Goal: Check status

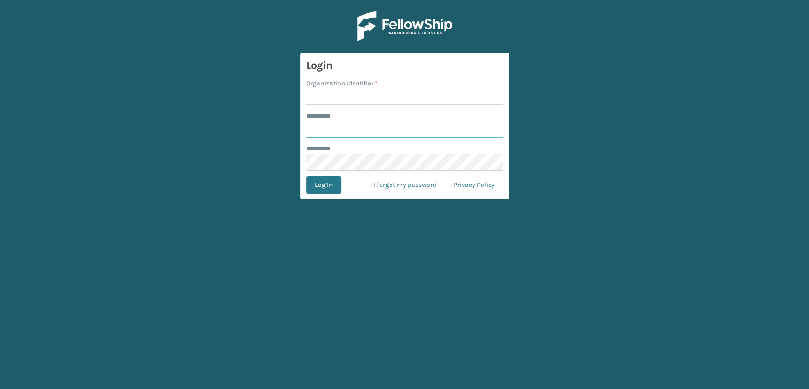
type input "*****"
drag, startPoint x: 367, startPoint y: 88, endPoint x: 367, endPoint y: 93, distance: 5.2
click at [367, 88] on input "Organization Identifier *" at bounding box center [404, 96] width 197 height 17
type input "Lifestyle"
click at [322, 184] on button "Log In" at bounding box center [323, 184] width 35 height 17
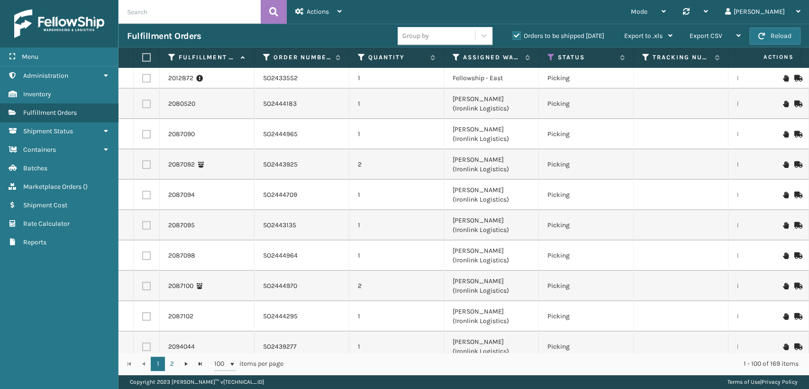
drag, startPoint x: 161, startPoint y: 9, endPoint x: 116, endPoint y: 14, distance: 45.2
click at [116, 0] on div "Menu Administration Inventory Fulfillment Orders Shipment Status Containers Bat…" at bounding box center [404, 0] width 809 height 0
paste input "6NFKF7QY"
type input "6NFKF7QY"
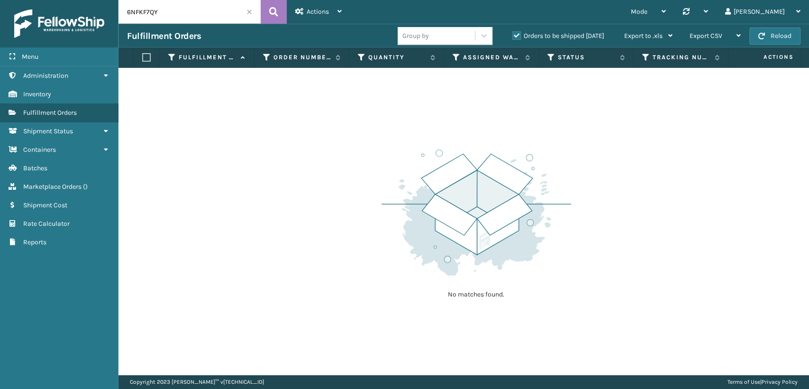
click at [515, 38] on label "Orders to be shipped [DATE]" at bounding box center [559, 36] width 92 height 8
click at [513, 37] on input "Orders to be shipped [DATE]" at bounding box center [513, 33] width 0 height 6
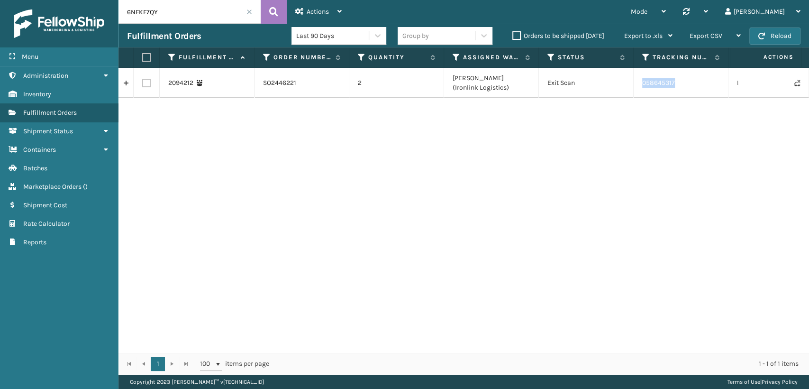
drag, startPoint x: 681, startPoint y: 85, endPoint x: 636, endPoint y: 83, distance: 45.1
click at [636, 83] on td "058645317" at bounding box center [681, 83] width 95 height 30
copy td "058645317"
